Goal: Check status

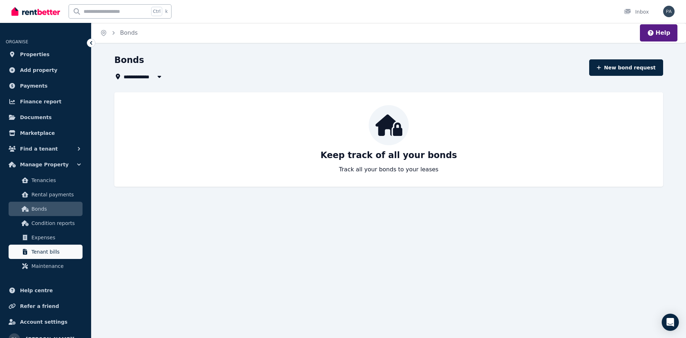
click at [51, 254] on span "Tenant bills" at bounding box center [55, 251] width 48 height 9
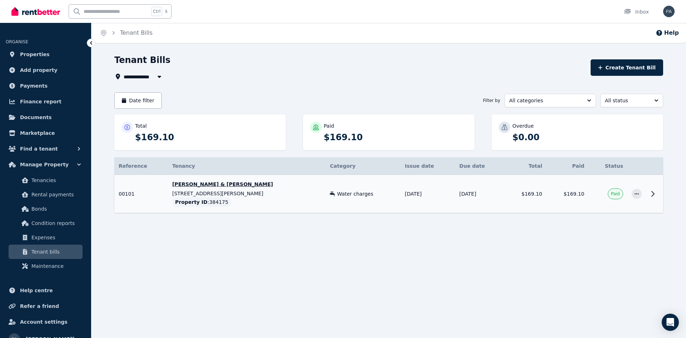
click at [653, 193] on icon at bounding box center [653, 193] width 9 height 9
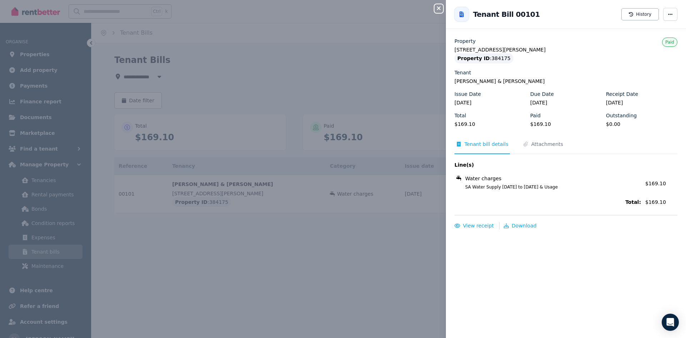
click at [410, 123] on div "Close panel Back to Tenant Bill 00101 History Property [STREET_ADDRESS][PERSON_…" at bounding box center [343, 169] width 686 height 338
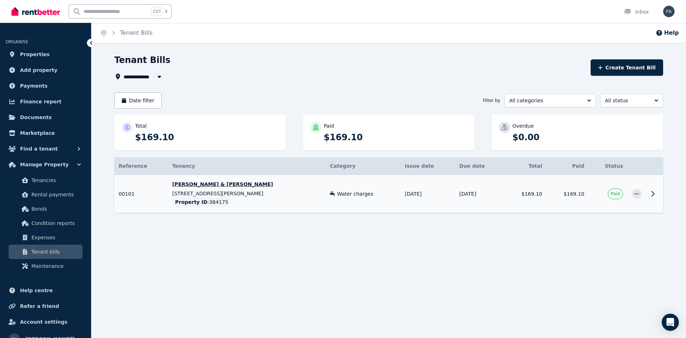
click at [377, 199] on td "Water charges" at bounding box center [363, 194] width 75 height 38
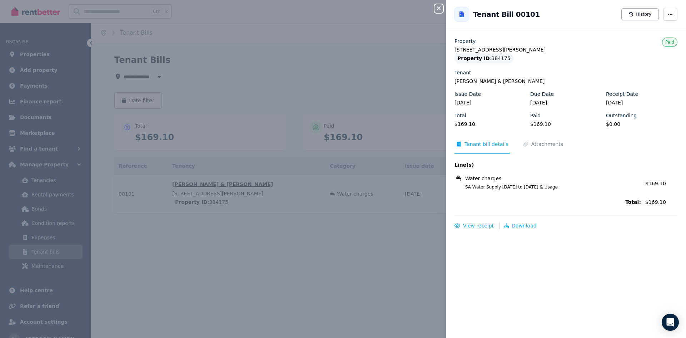
click at [377, 199] on div "Close panel Back to Tenant Bill 00101 History Property [STREET_ADDRESS][PERSON_…" at bounding box center [343, 169] width 686 height 338
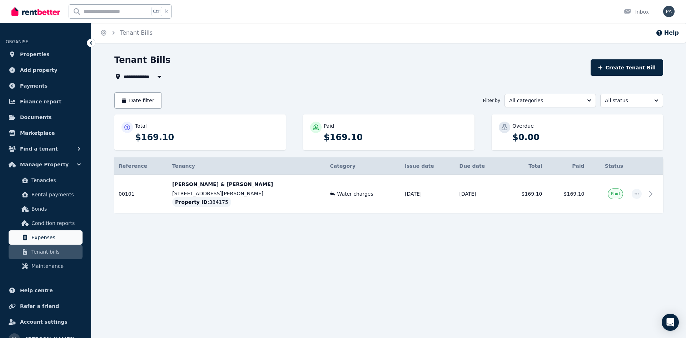
click at [49, 237] on span "Expenses" at bounding box center [55, 237] width 48 height 9
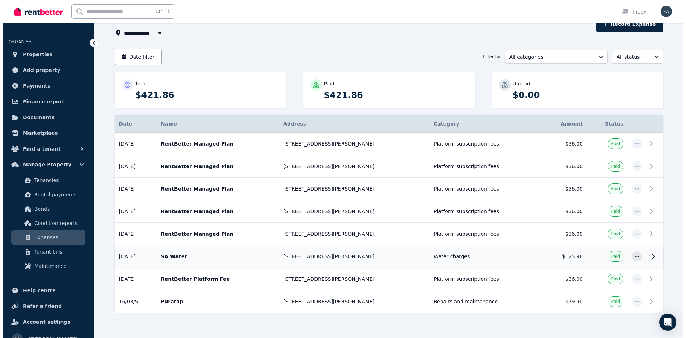
scroll to position [57, 0]
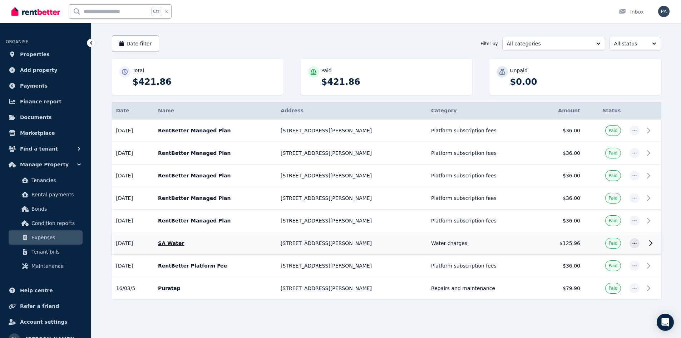
click at [179, 241] on p "SA Water" at bounding box center [215, 242] width 114 height 7
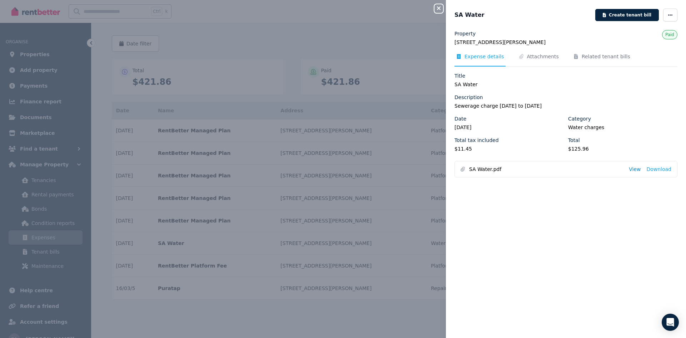
click at [633, 169] on link "View" at bounding box center [635, 168] width 12 height 7
